Goal: Task Accomplishment & Management: Understand process/instructions

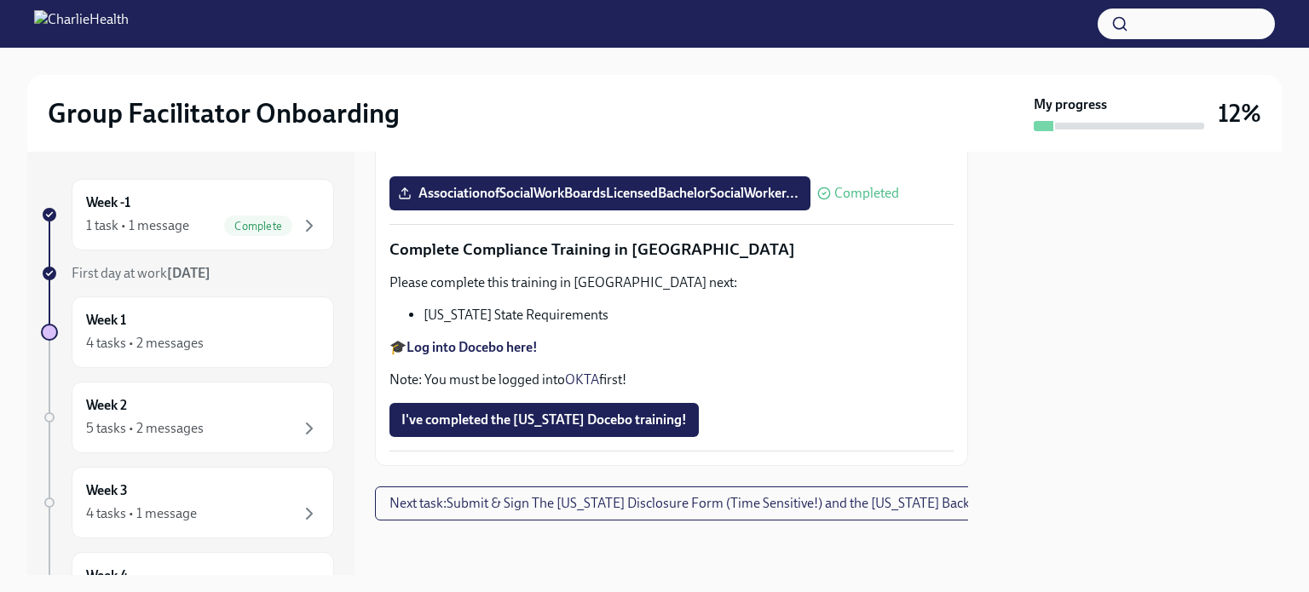
scroll to position [3809, 0]
click at [562, 413] on span "I've completed the [US_STATE] Docebo training!" at bounding box center [543, 420] width 285 height 17
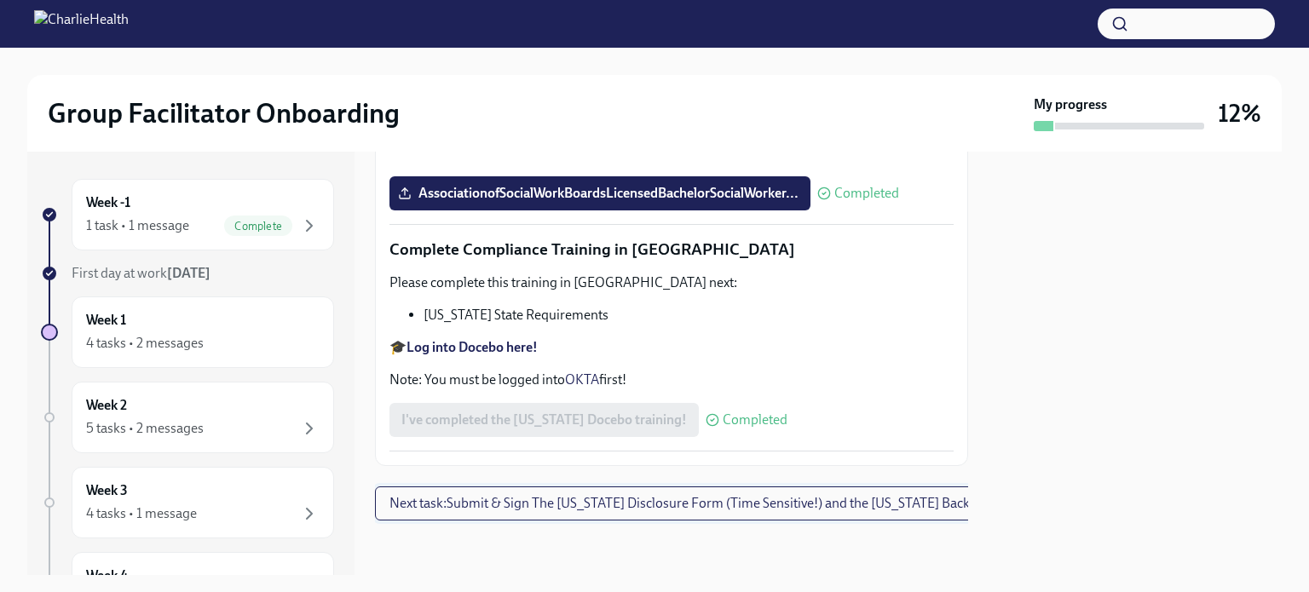
click at [658, 495] on span "Next task : Submit & Sign The [US_STATE] Disclosure Form (Time Sensitive!) and …" at bounding box center [720, 503] width 662 height 17
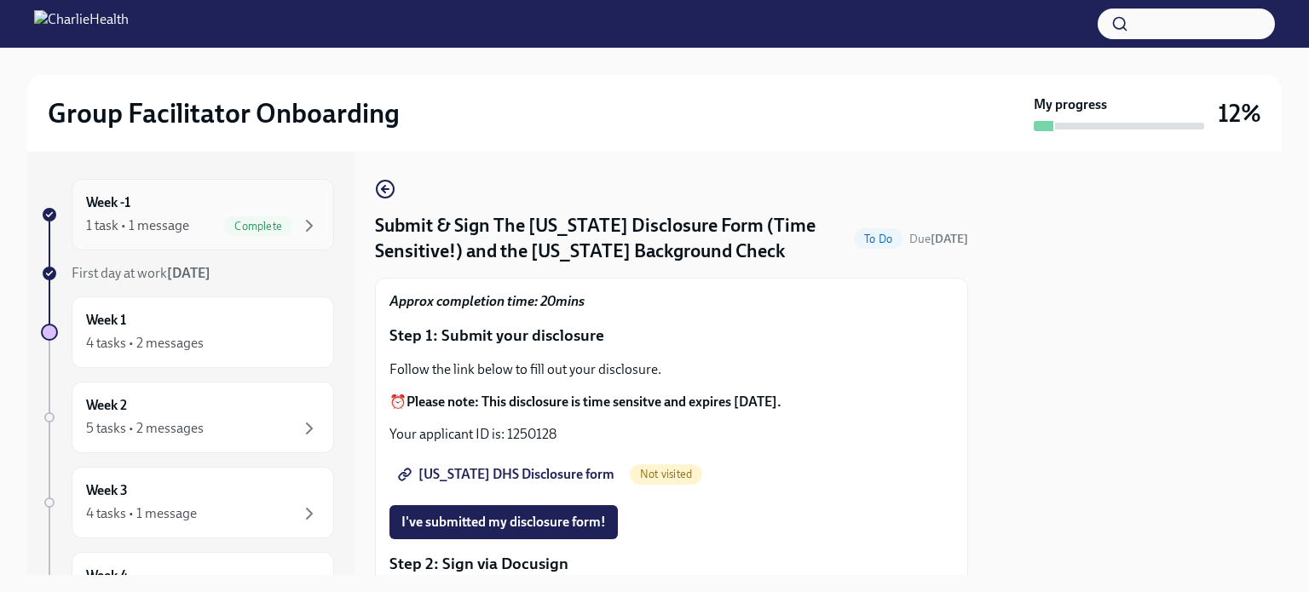
click at [174, 220] on div "1 task • 1 message" at bounding box center [137, 225] width 103 height 19
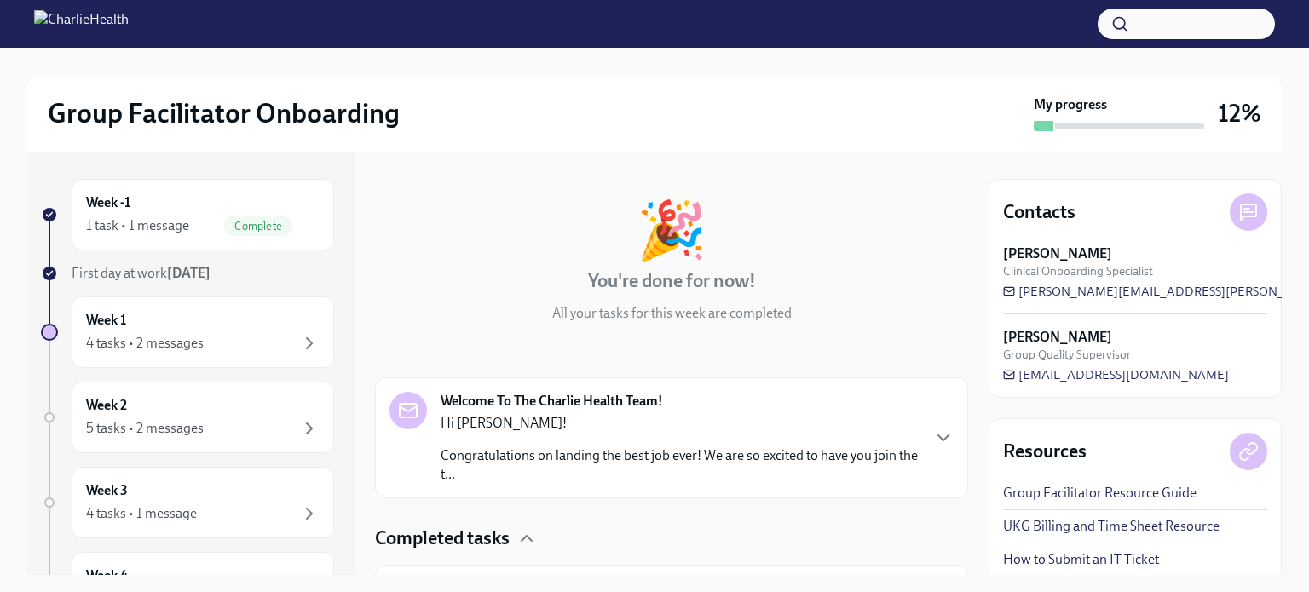
scroll to position [154, 0]
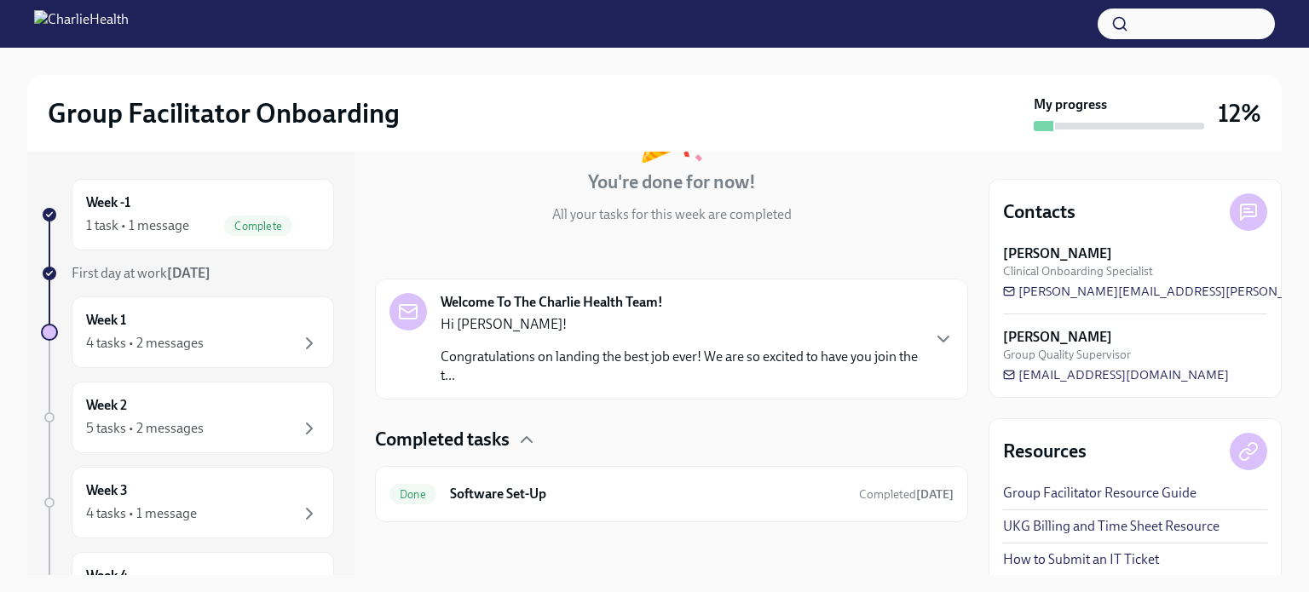
click at [423, 321] on div at bounding box center [407, 311] width 37 height 37
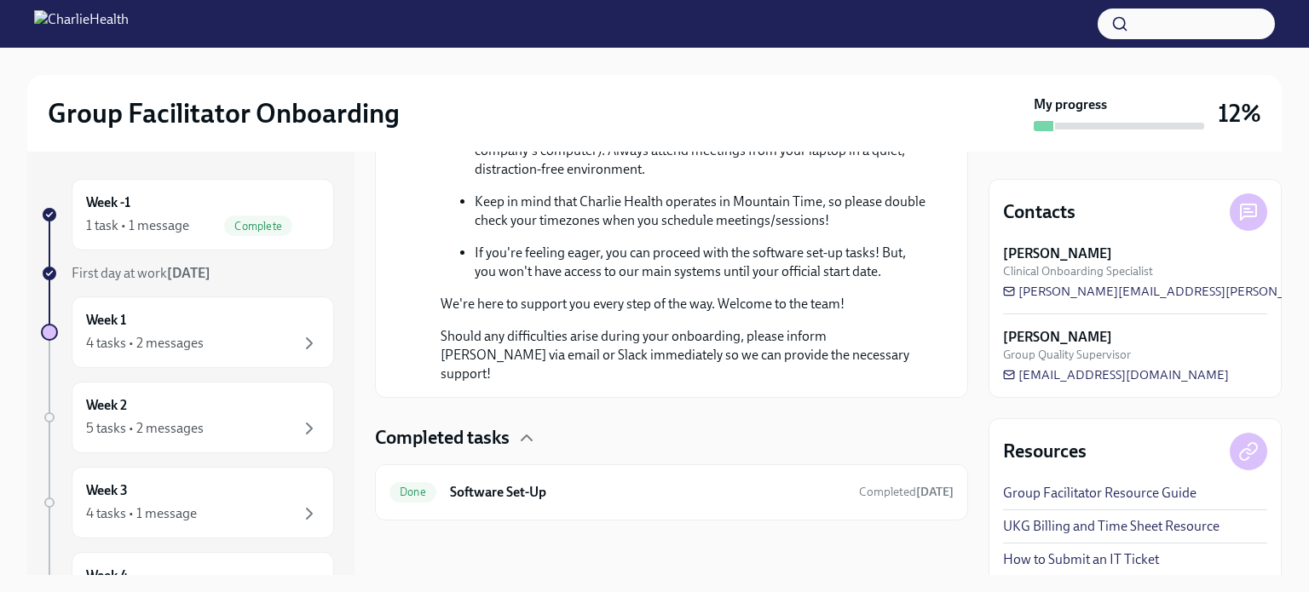
scroll to position [1016, 0]
click at [535, 435] on icon "button" at bounding box center [526, 438] width 20 height 20
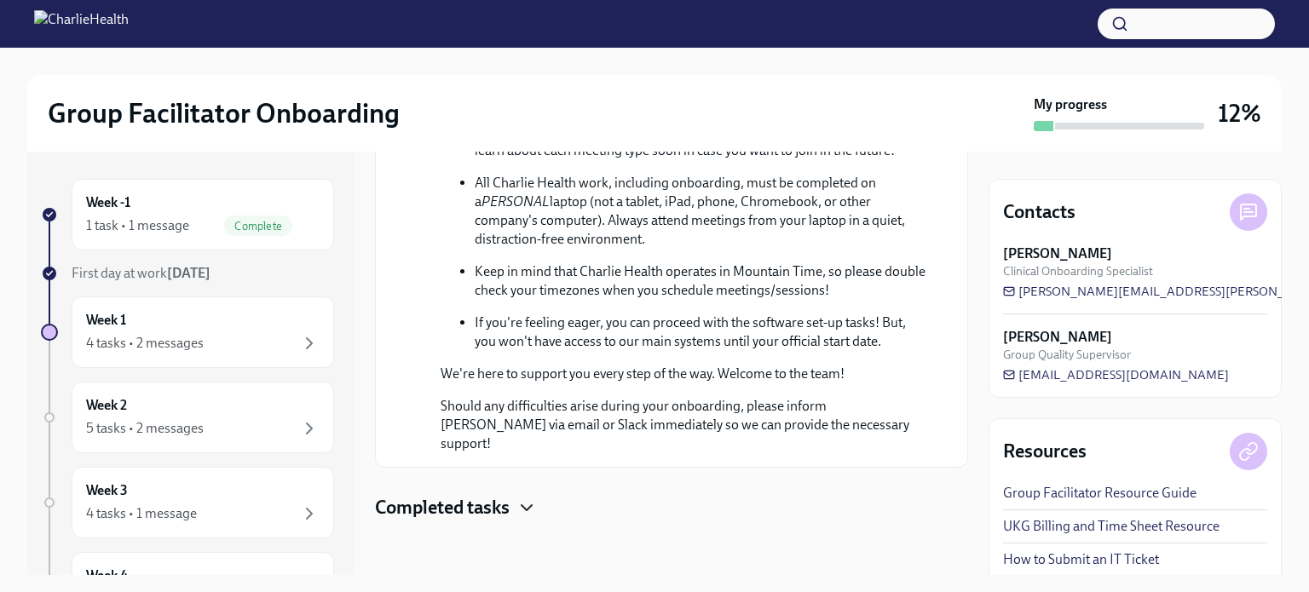
scroll to position [946, 0]
click at [531, 504] on icon "button" at bounding box center [526, 508] width 20 height 20
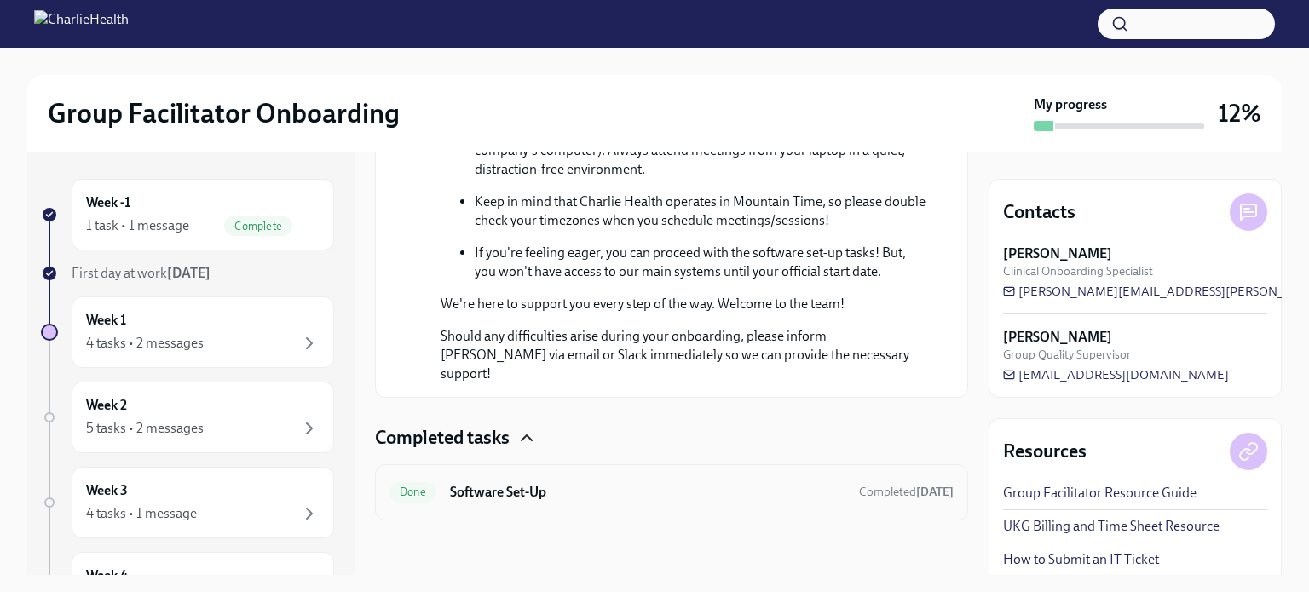
scroll to position [1016, 0]
click at [199, 314] on div "Week 1 4 tasks • 2 messages" at bounding box center [202, 332] width 233 height 43
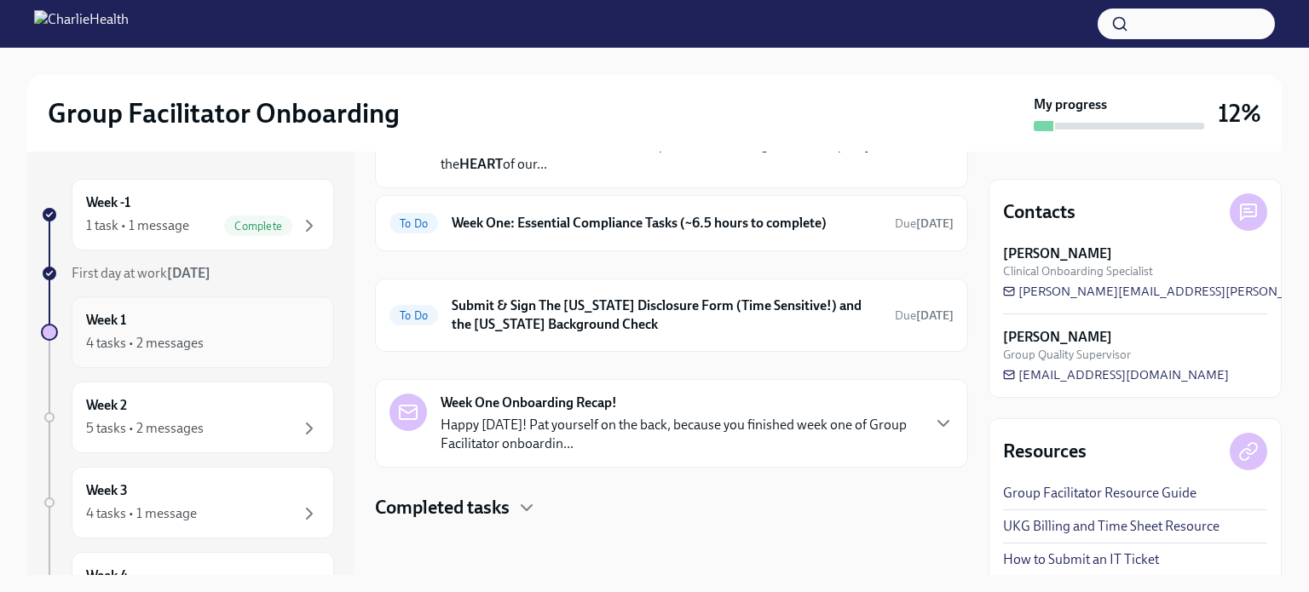
scroll to position [129, 0]
click at [525, 510] on icon "button" at bounding box center [526, 509] width 20 height 20
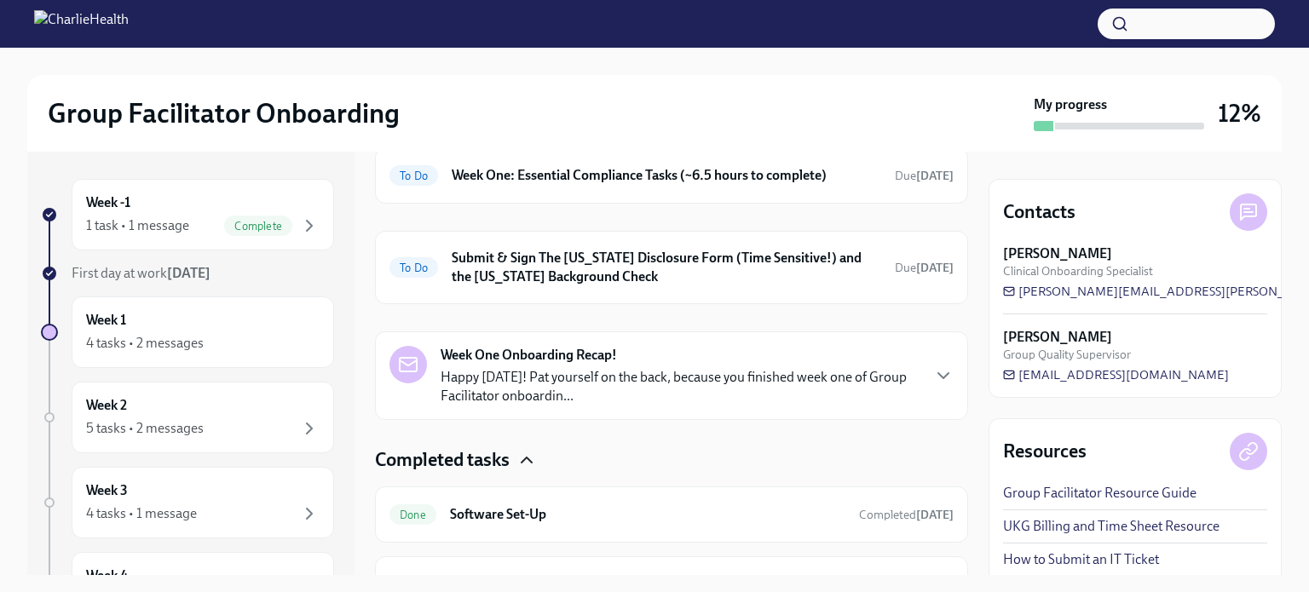
scroll to position [0, 0]
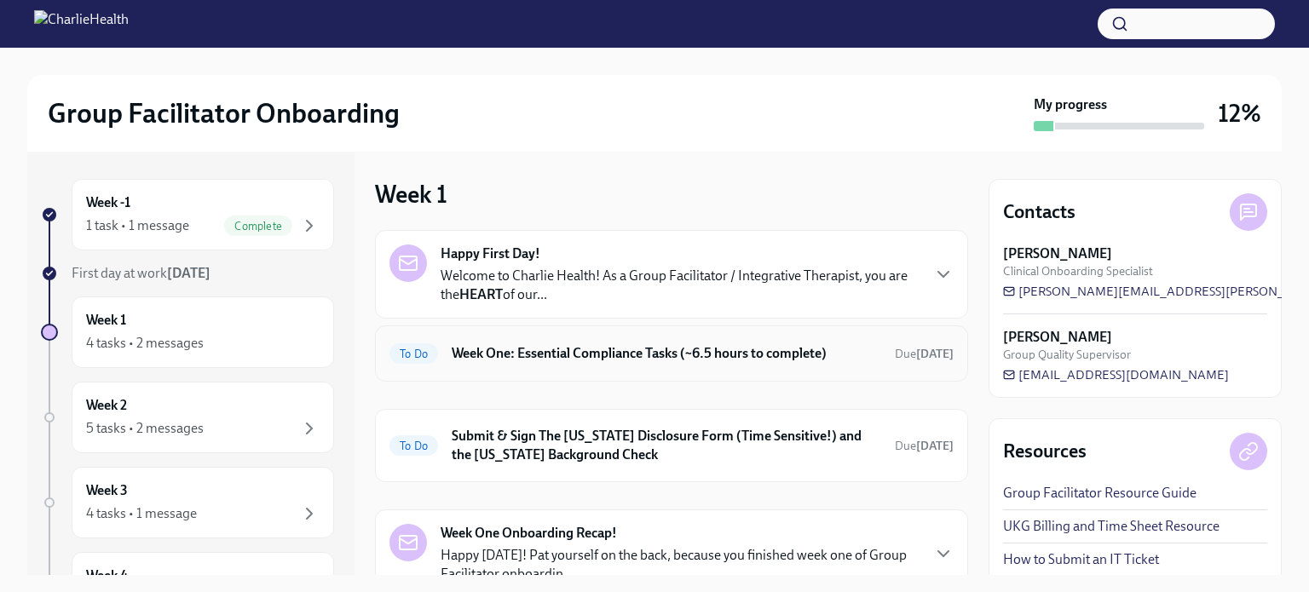
click at [634, 355] on h6 "Week One: Essential Compliance Tasks (~6.5 hours to complete)" at bounding box center [666, 353] width 429 height 19
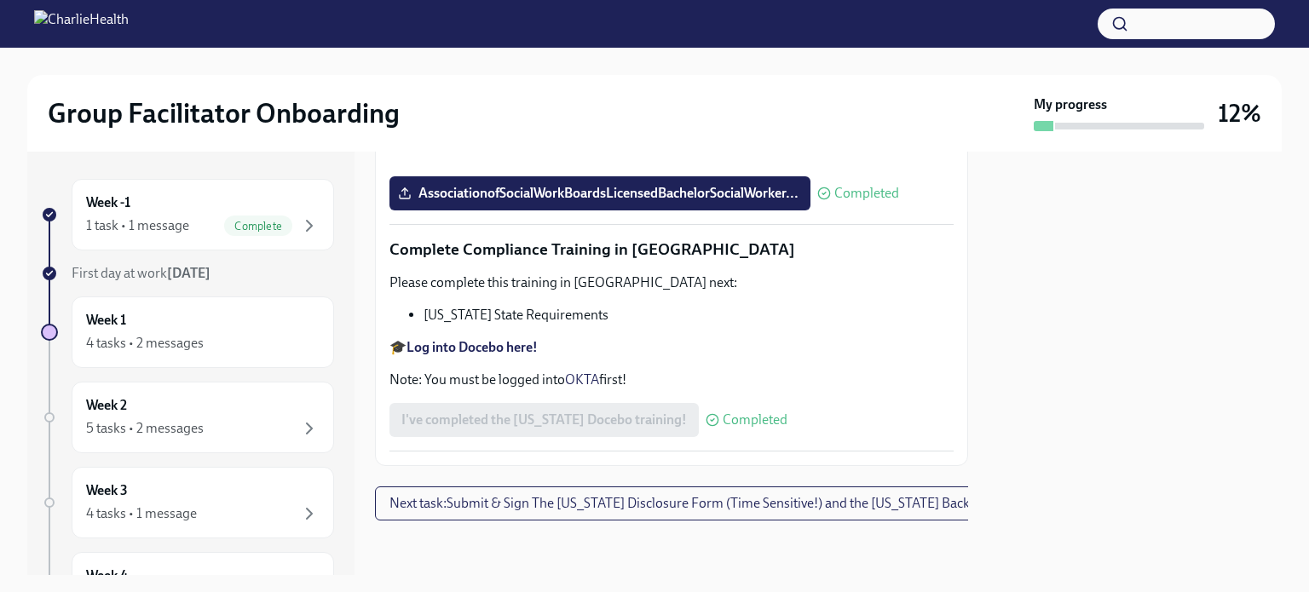
scroll to position [3809, 0]
click at [585, 495] on span "Next task : Submit & Sign The [US_STATE] Disclosure Form (Time Sensitive!) and …" at bounding box center [720, 503] width 662 height 17
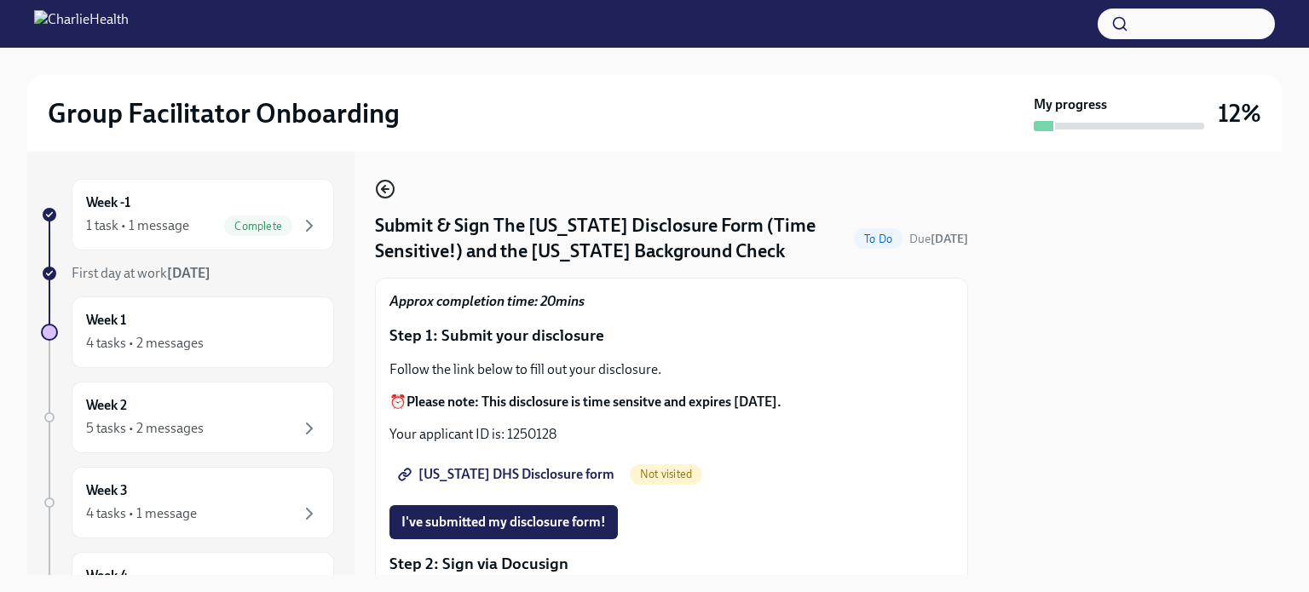
click at [377, 194] on icon "button" at bounding box center [385, 189] width 20 height 20
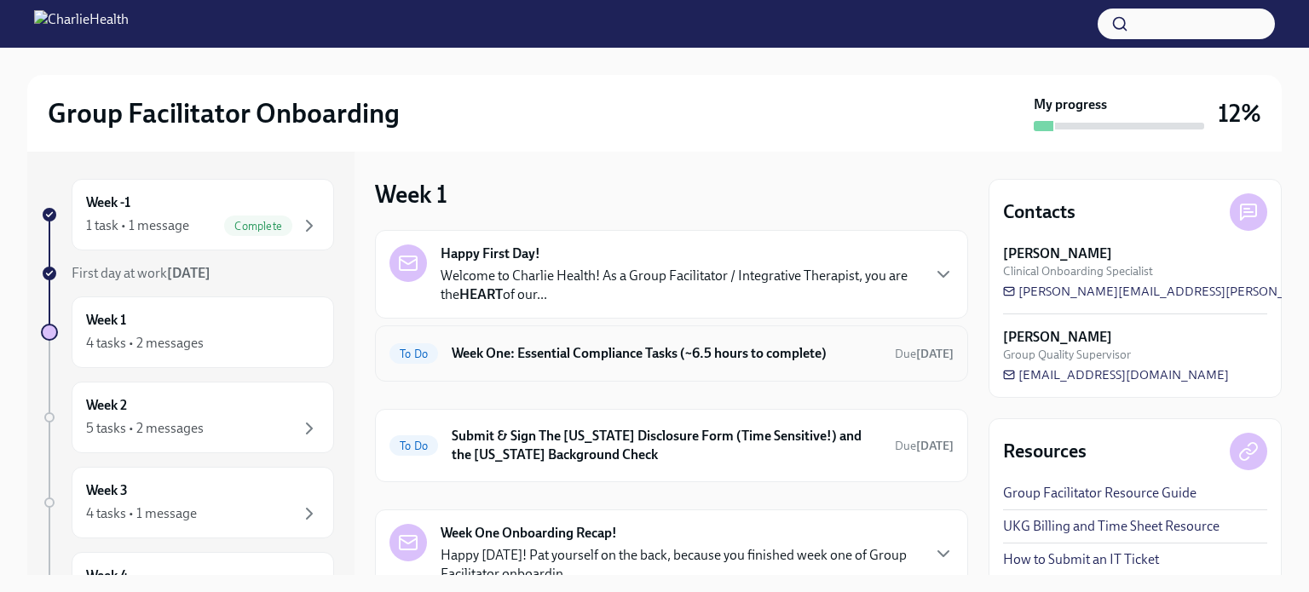
click at [617, 360] on h6 "Week One: Essential Compliance Tasks (~6.5 hours to complete)" at bounding box center [666, 353] width 429 height 19
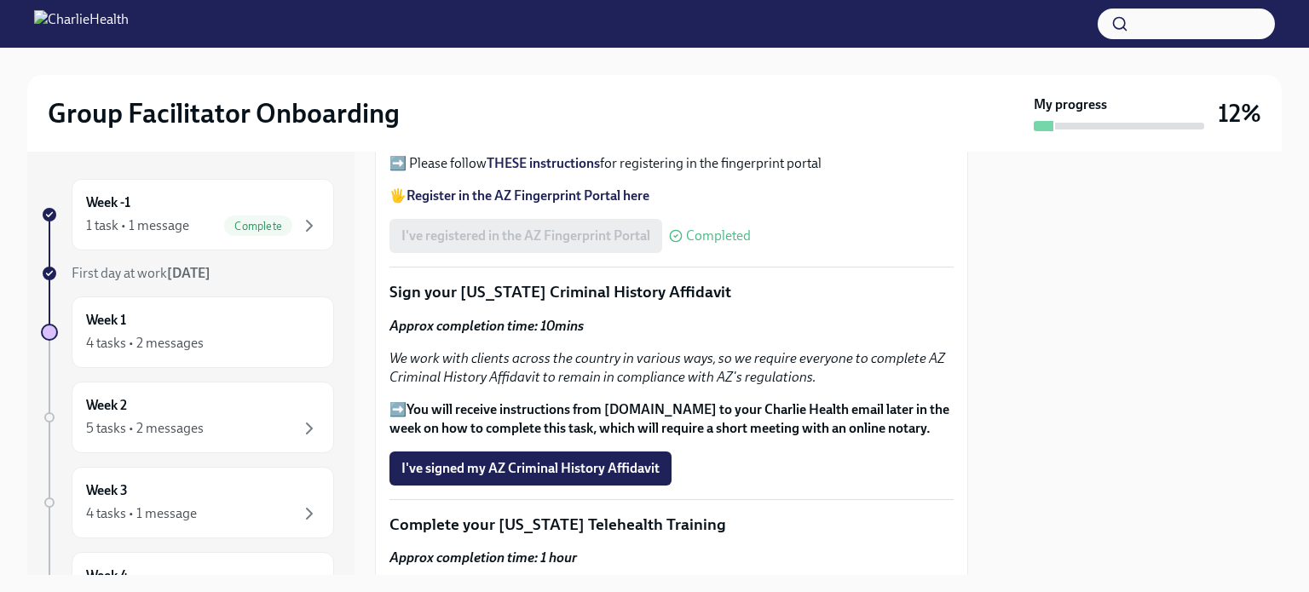
scroll to position [2130, 0]
